Goal: Find contact information: Find contact information

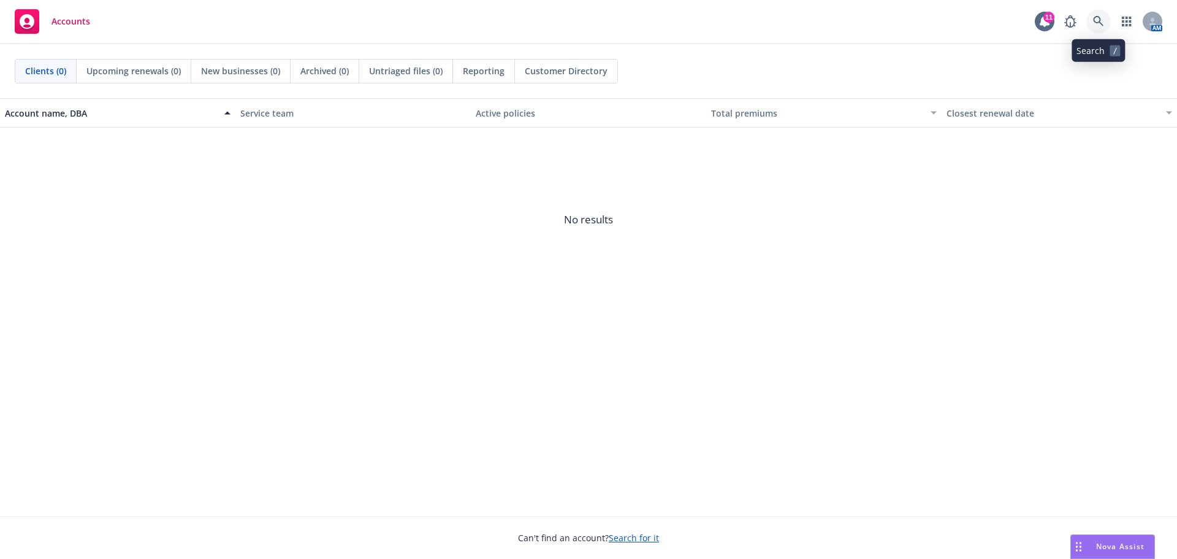
click at [1098, 19] on icon at bounding box center [1098, 21] width 11 height 11
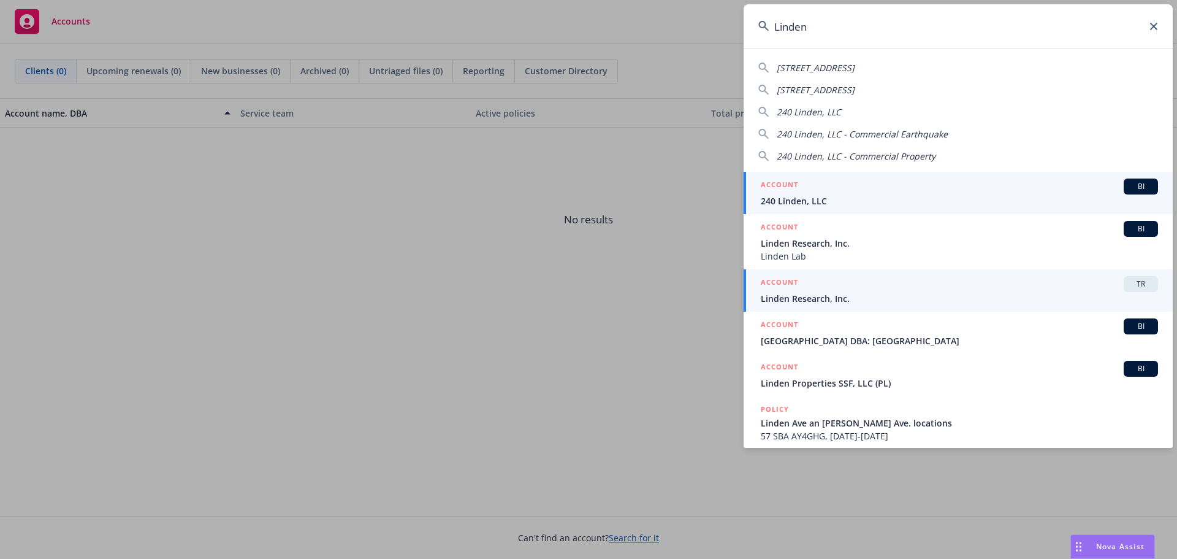
type input "Linden"
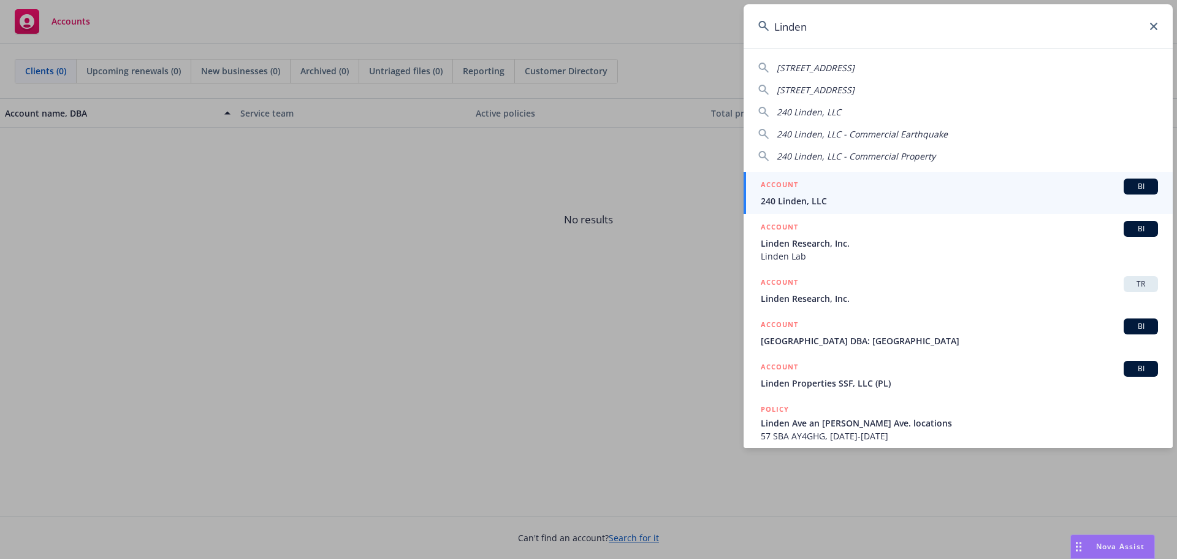
click at [900, 295] on span "Linden Research, Inc." at bounding box center [959, 298] width 397 height 13
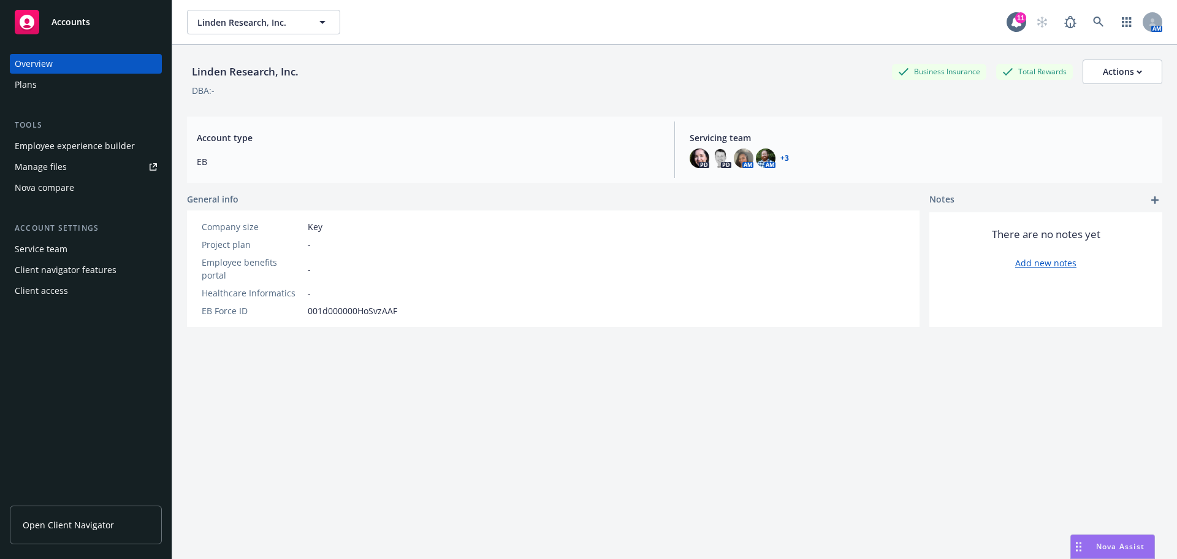
drag, startPoint x: 61, startPoint y: 522, endPoint x: 174, endPoint y: 518, distance: 113.5
click at [63, 520] on span "Open Client Navigator" at bounding box center [68, 524] width 91 height 13
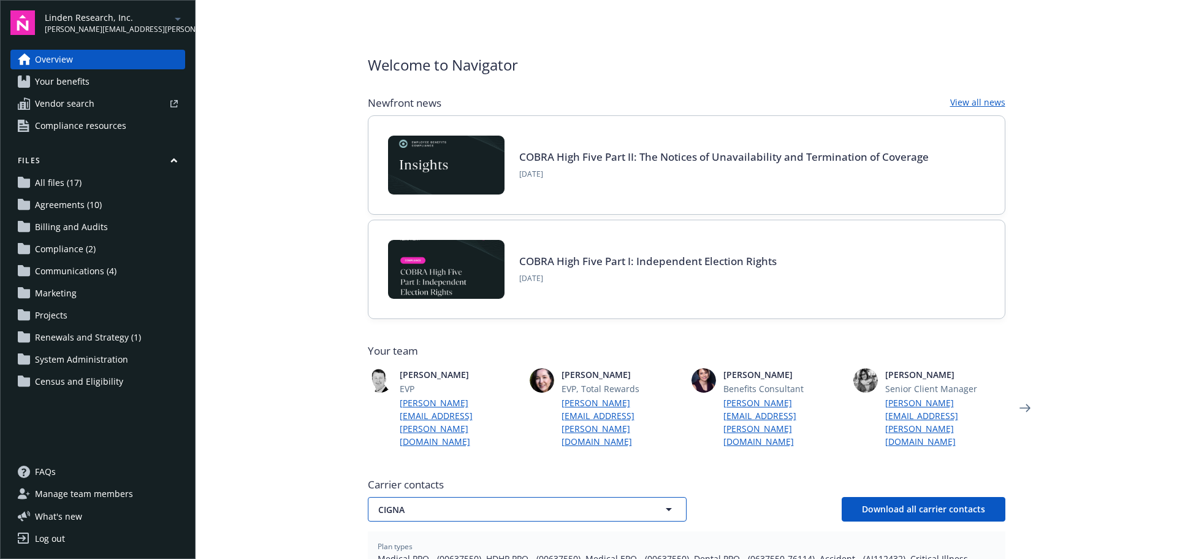
click at [440, 503] on span "CIGNA" at bounding box center [505, 509] width 255 height 13
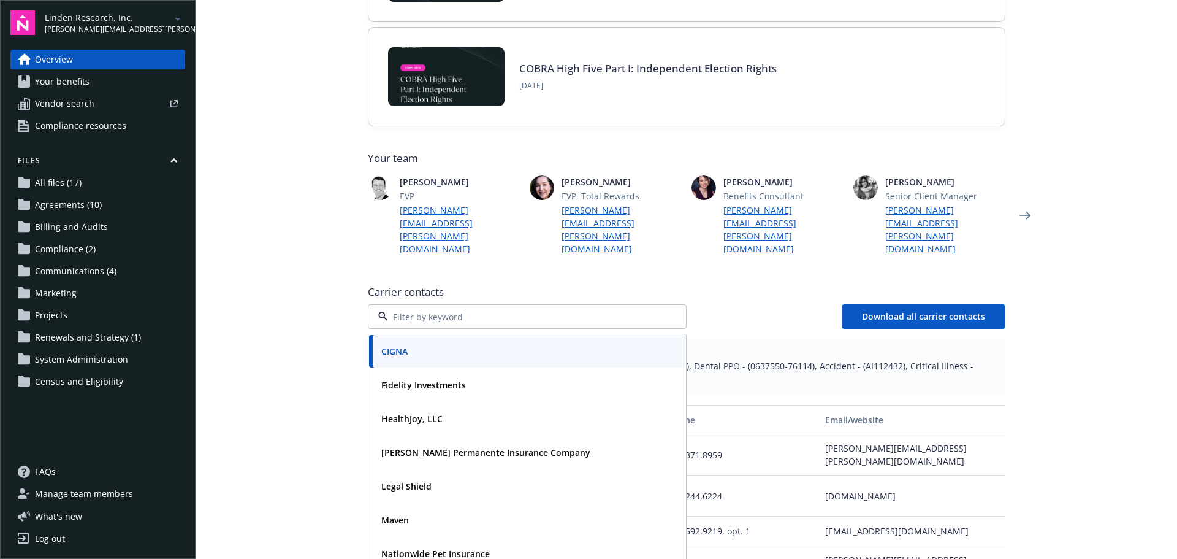
scroll to position [368, 0]
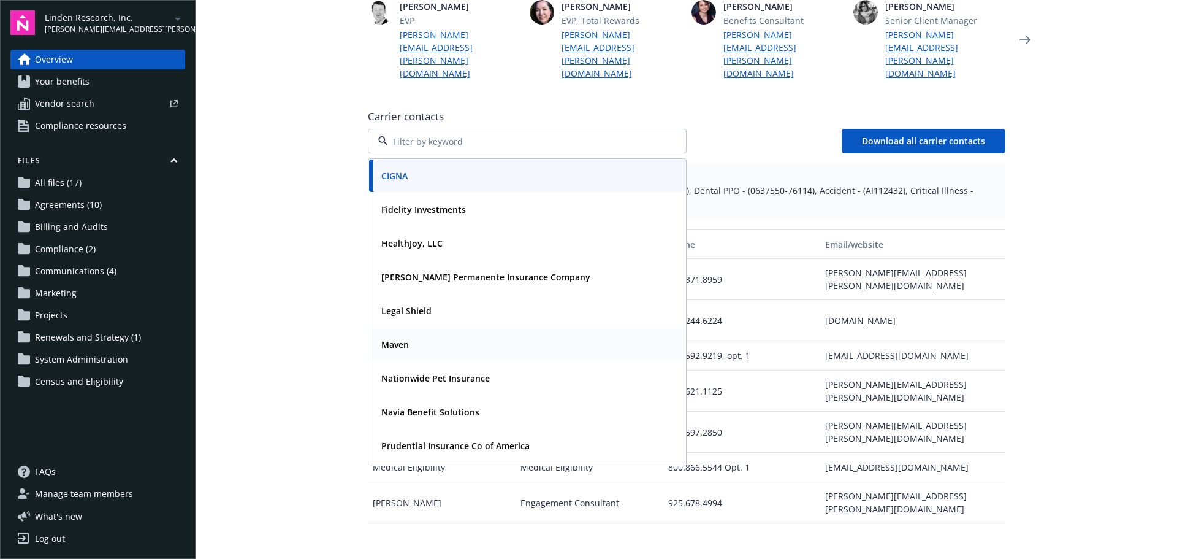
click at [402, 339] on strong "Maven" at bounding box center [395, 345] width 28 height 12
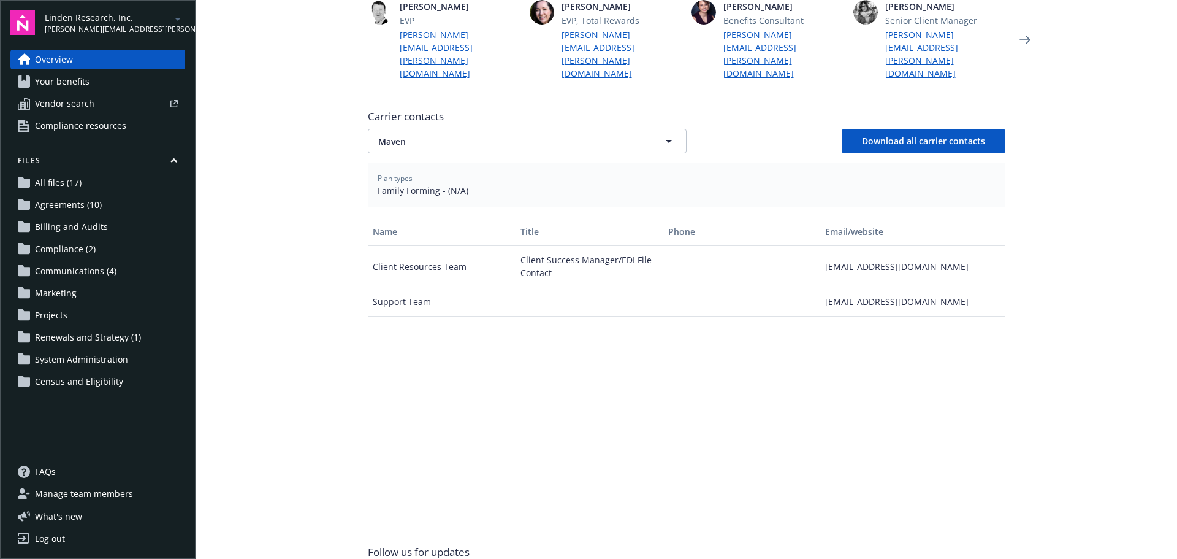
click at [962, 246] on div "clientresources@mavenclinic.com" at bounding box center [913, 266] width 185 height 41
drag, startPoint x: 957, startPoint y: 239, endPoint x: 782, endPoint y: 250, distance: 175.7
click at [782, 250] on div "Client Resources Team Client Success Manager/EDI File Contact clientresources@m…" at bounding box center [687, 266] width 638 height 41
copy div "clientresources@mavenclinic.com"
click at [501, 135] on span "Maven" at bounding box center [505, 141] width 255 height 13
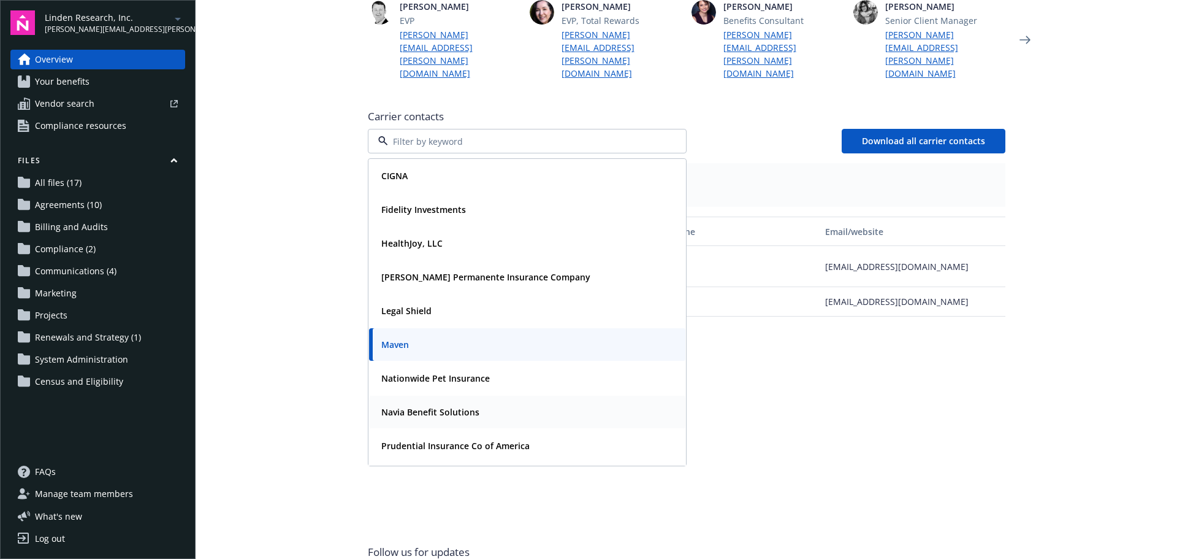
click at [432, 406] on strong "Navia Benefit Solutions" at bounding box center [430, 412] width 98 height 12
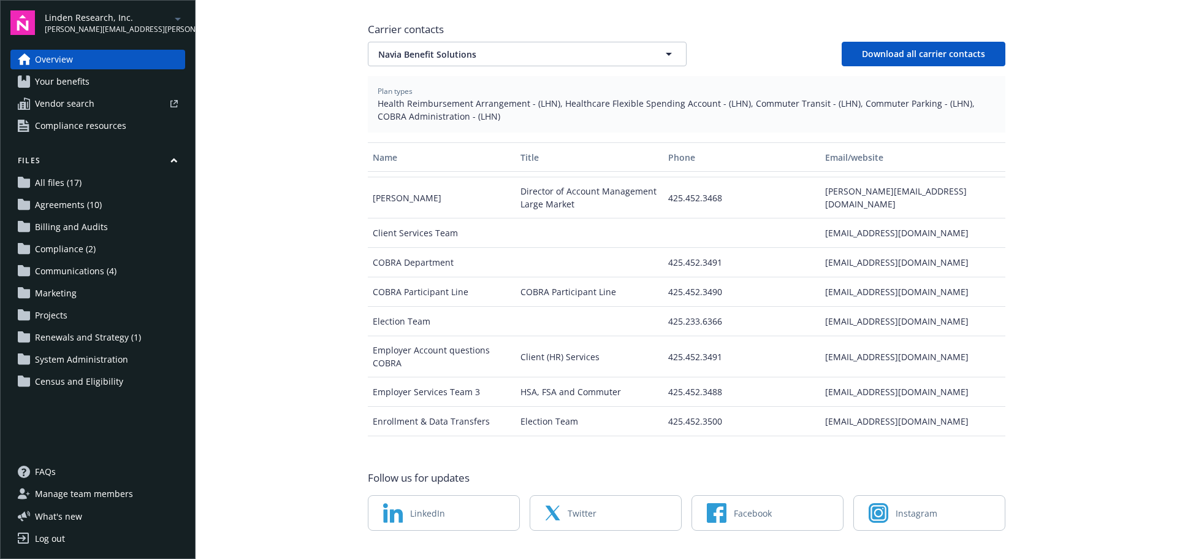
scroll to position [123, 0]
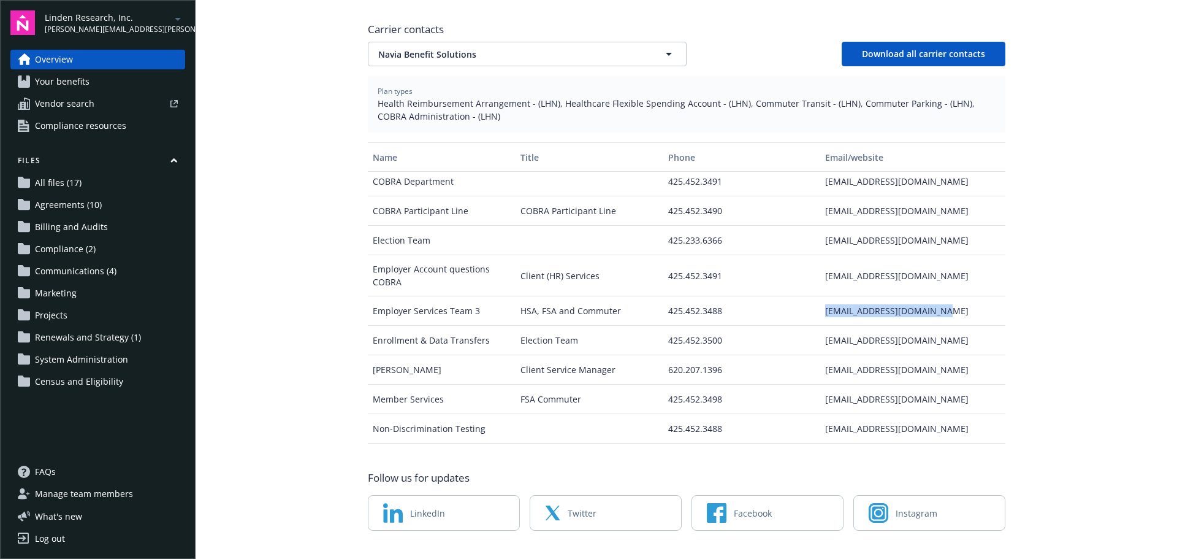
drag, startPoint x: 933, startPoint y: 284, endPoint x: 814, endPoint y: 286, distance: 118.4
click at [821, 296] on div "esteam3@naviabenefits.com" at bounding box center [913, 310] width 185 height 29
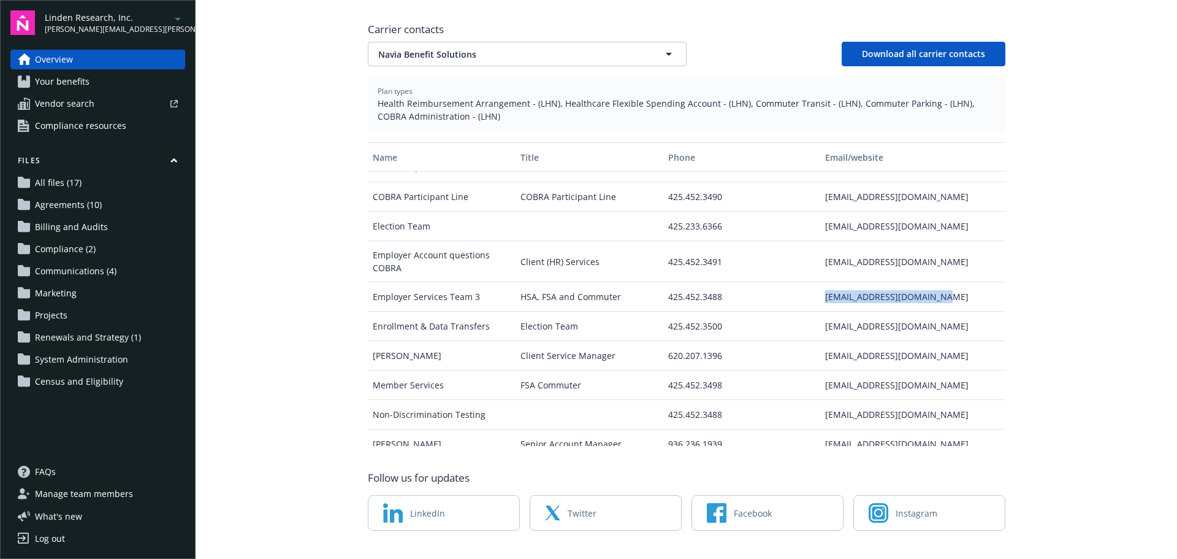
scroll to position [150, 0]
